Goal: Find specific page/section: Find specific page/section

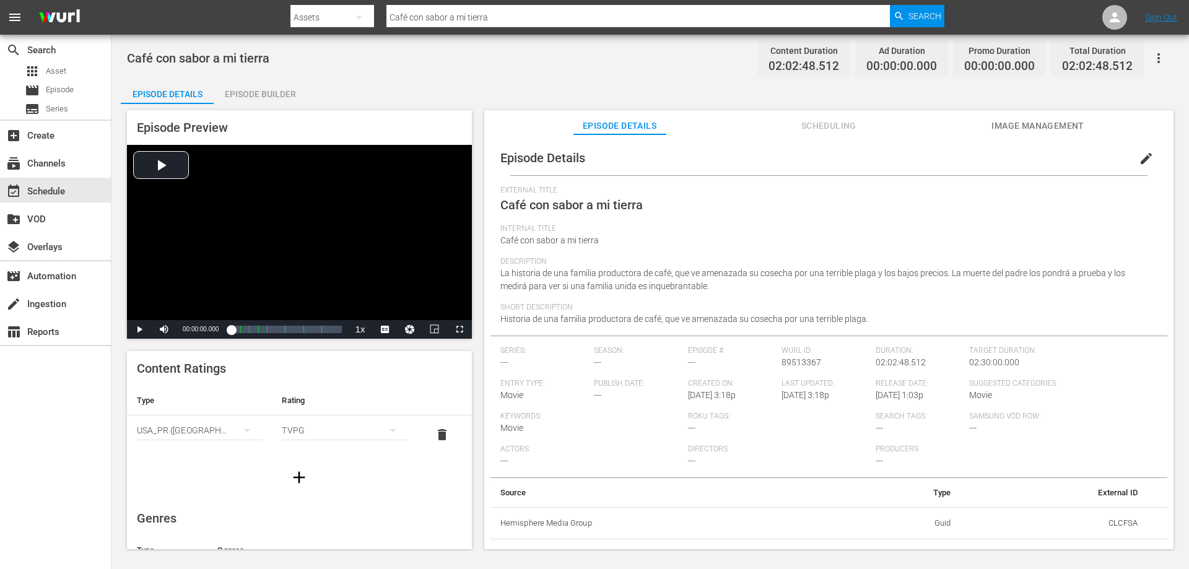
click at [53, 385] on div "search Search apps Asset movie Episode subtitles Series add_box Create subscrip…" at bounding box center [56, 319] width 112 height 569
click at [60, 159] on div "subscriptions Channels" at bounding box center [34, 161] width 69 height 11
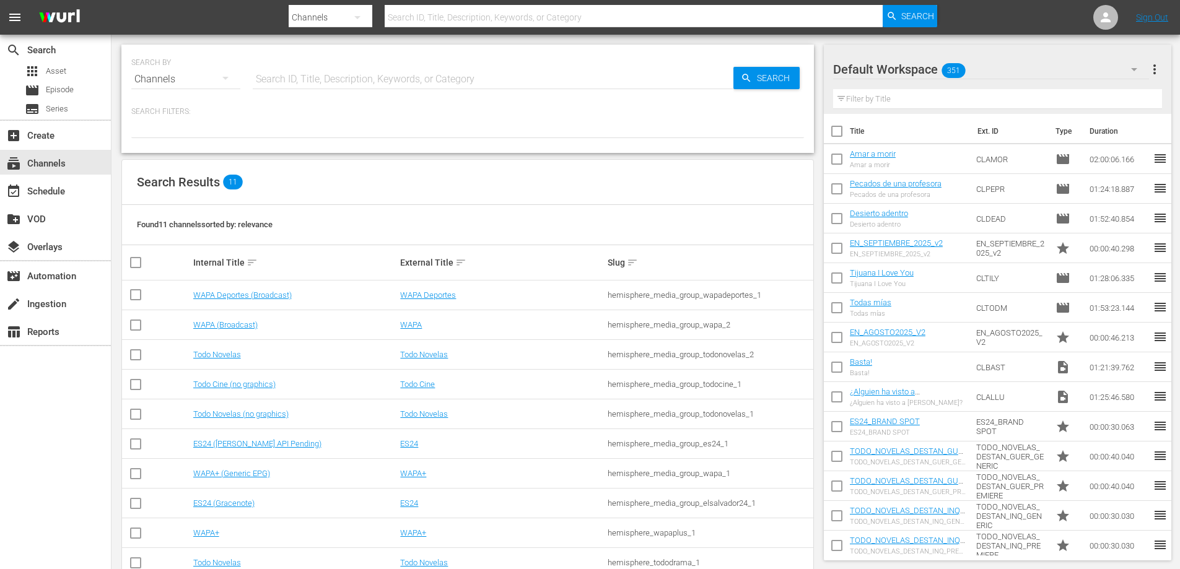
click at [52, 422] on div "search Search apps Asset movie Episode subtitles Series add_box Create subscrip…" at bounding box center [56, 319] width 112 height 569
click at [45, 86] on div "movie Episode" at bounding box center [49, 90] width 49 height 17
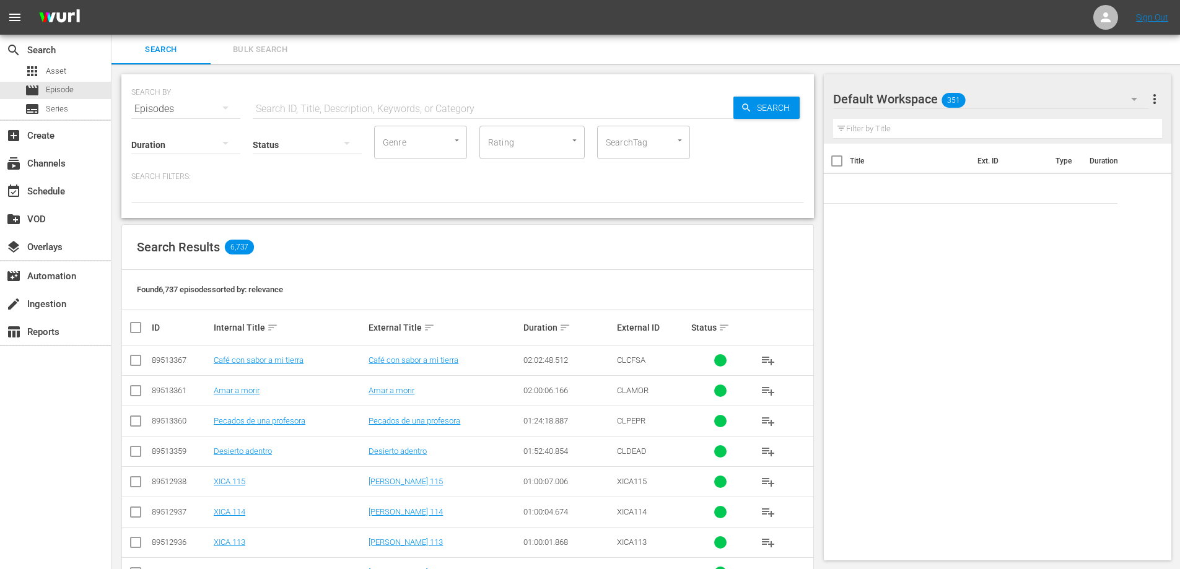
click at [680, 139] on icon "Open" at bounding box center [679, 140] width 9 height 9
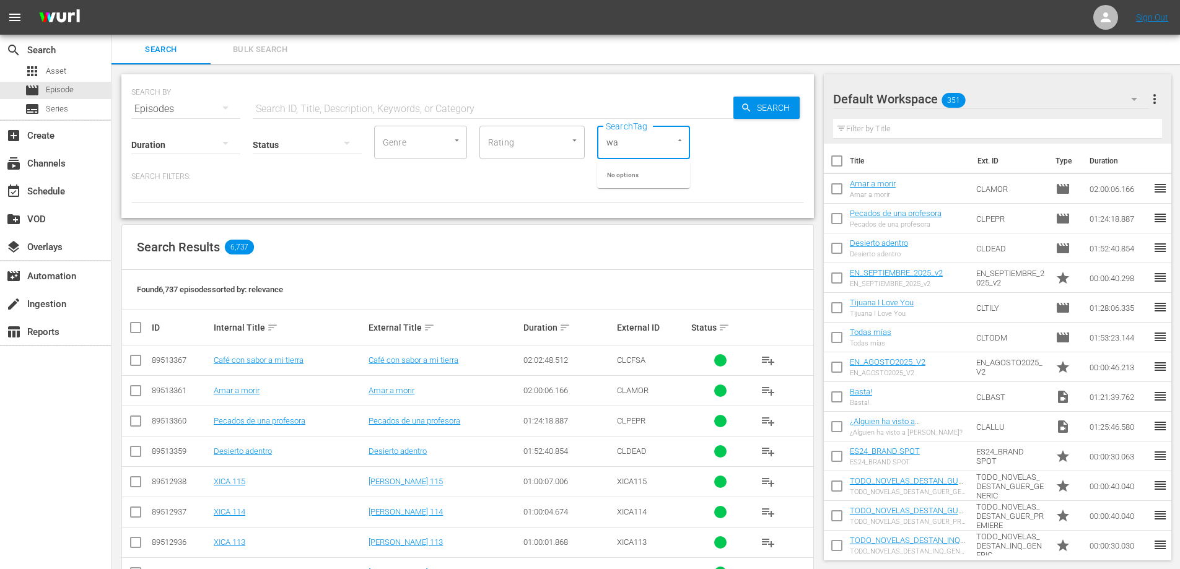
type input "w"
click at [27, 421] on div "search Search apps Asset movie Episode subtitles Series add_box Create subscrip…" at bounding box center [56, 319] width 112 height 569
click at [767, 107] on span "Search" at bounding box center [776, 108] width 48 height 22
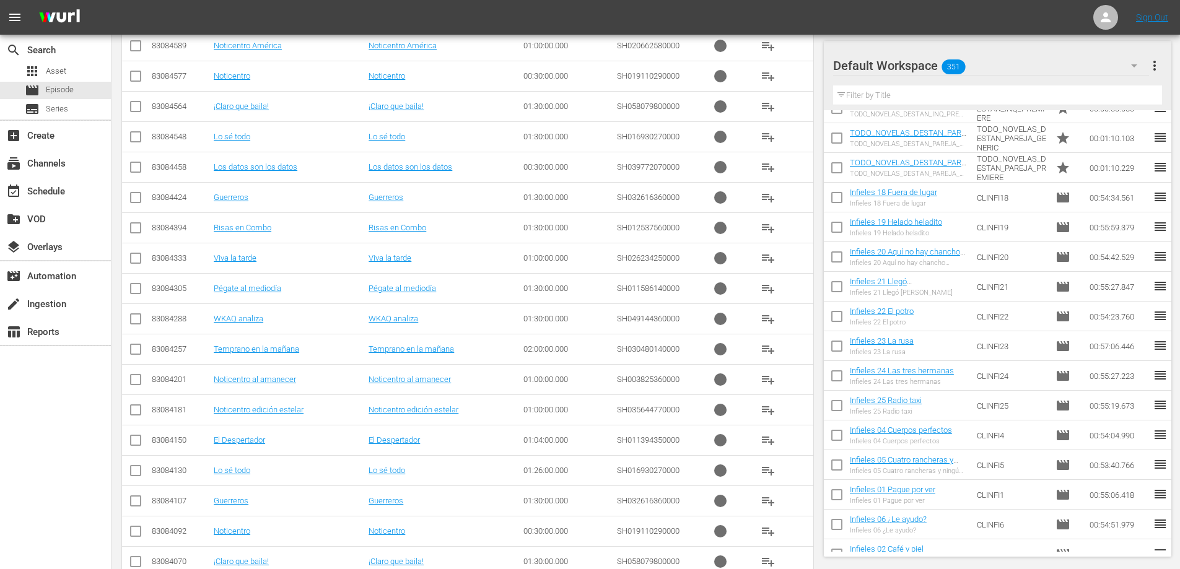
scroll to position [24113, 0]
